Goal: Information Seeking & Learning: Understand process/instructions

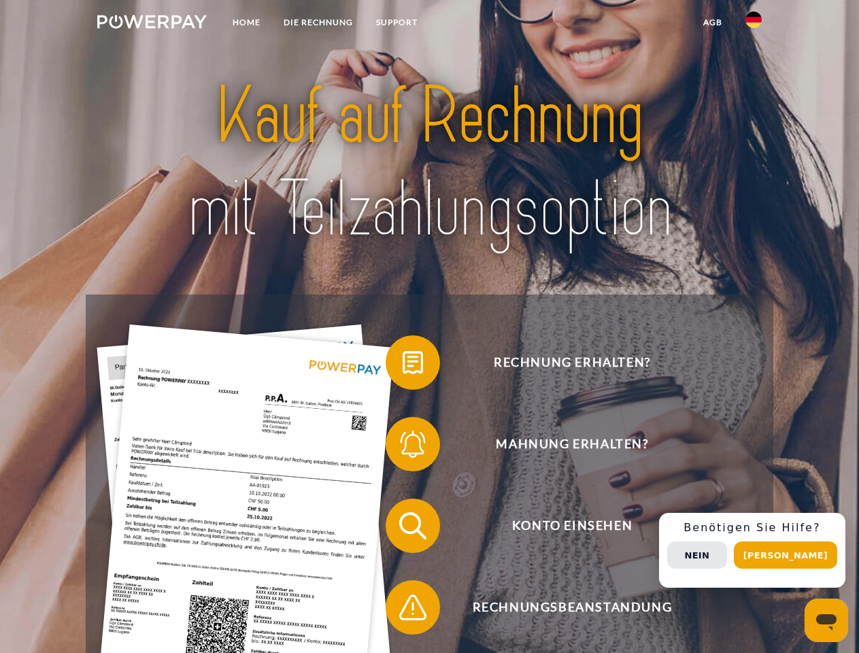
click at [152, 24] on img at bounding box center [151, 22] width 109 height 14
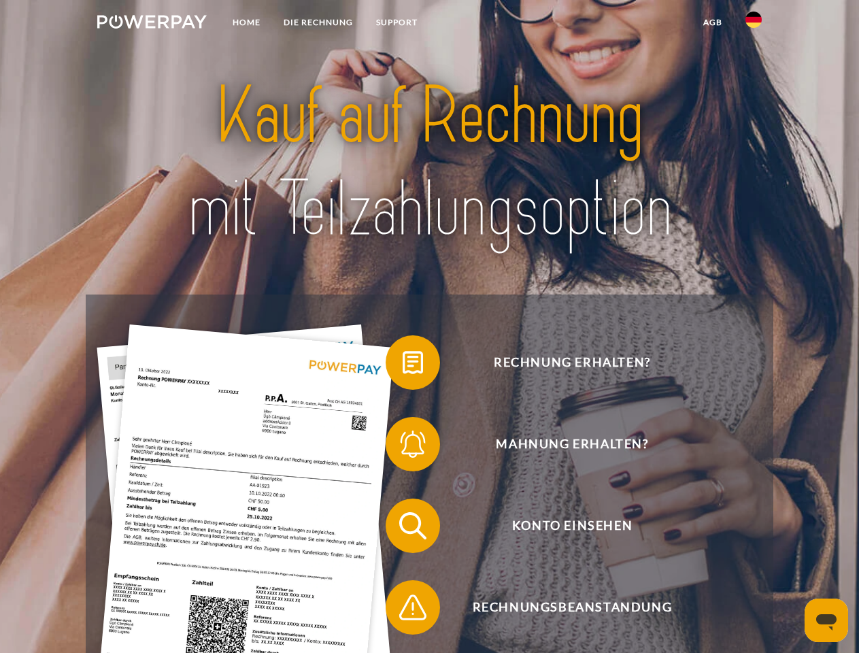
click at [754, 24] on img at bounding box center [753, 20] width 16 height 16
click at [712, 22] on link "agb" at bounding box center [713, 22] width 42 height 24
click at [403, 365] on span at bounding box center [392, 362] width 68 height 68
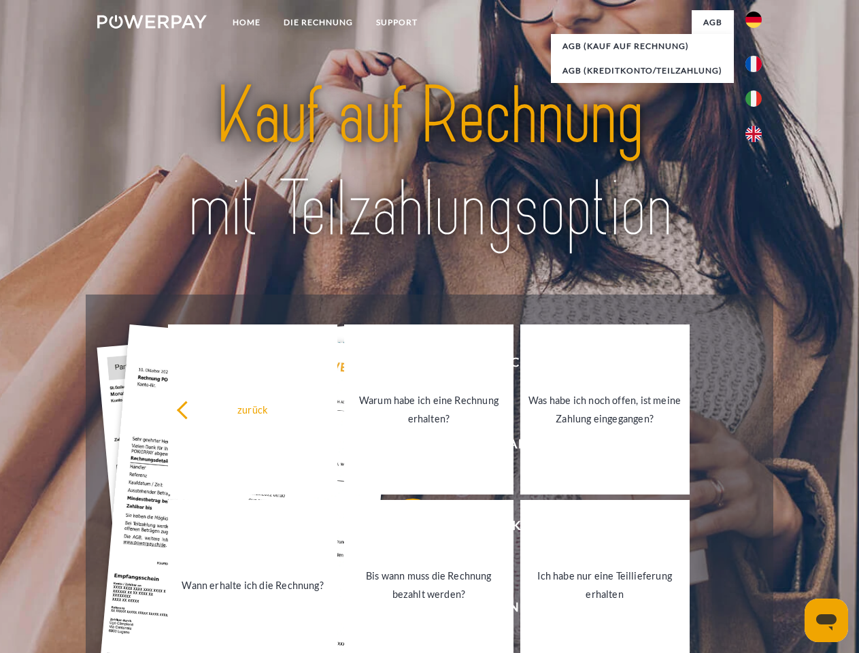
click at [403, 447] on div "Rechnung erhalten? Mahnung erhalten? Konto einsehen" at bounding box center [429, 566] width 687 height 544
click at [403, 528] on link "Bis wann muss die Rechnung bezahlt werden?" at bounding box center [428, 585] width 169 height 170
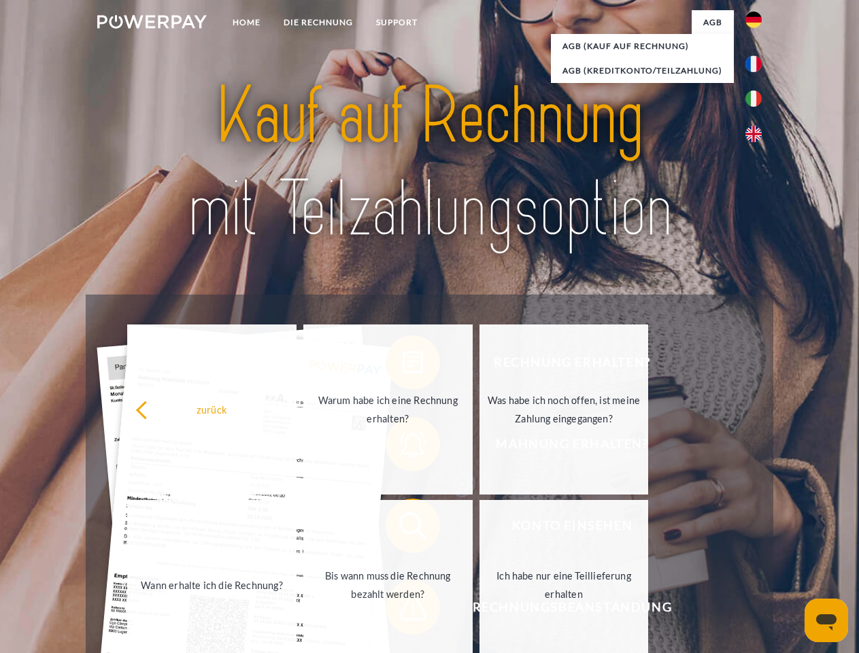
click at [403, 610] on span at bounding box center [392, 607] width 68 height 68
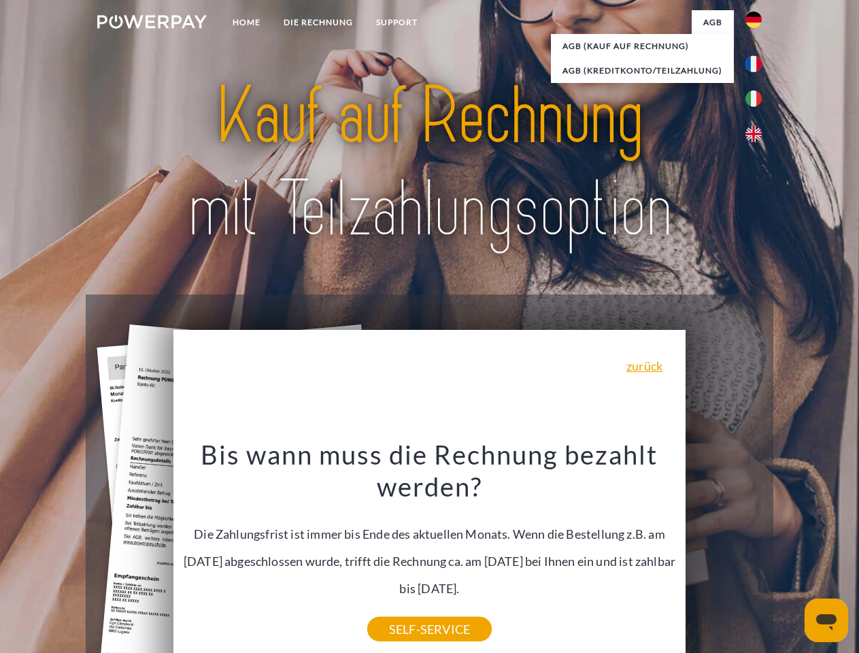
click at [757, 550] on div "Rechnung erhalten? Mahnung erhalten? Konto einsehen" at bounding box center [429, 566] width 687 height 544
click at [724, 553] on span "Konto einsehen" at bounding box center [571, 525] width 333 height 54
click at [790, 555] on header "Home DIE RECHNUNG SUPPORT" at bounding box center [429, 469] width 859 height 939
